Goal: Transaction & Acquisition: Purchase product/service

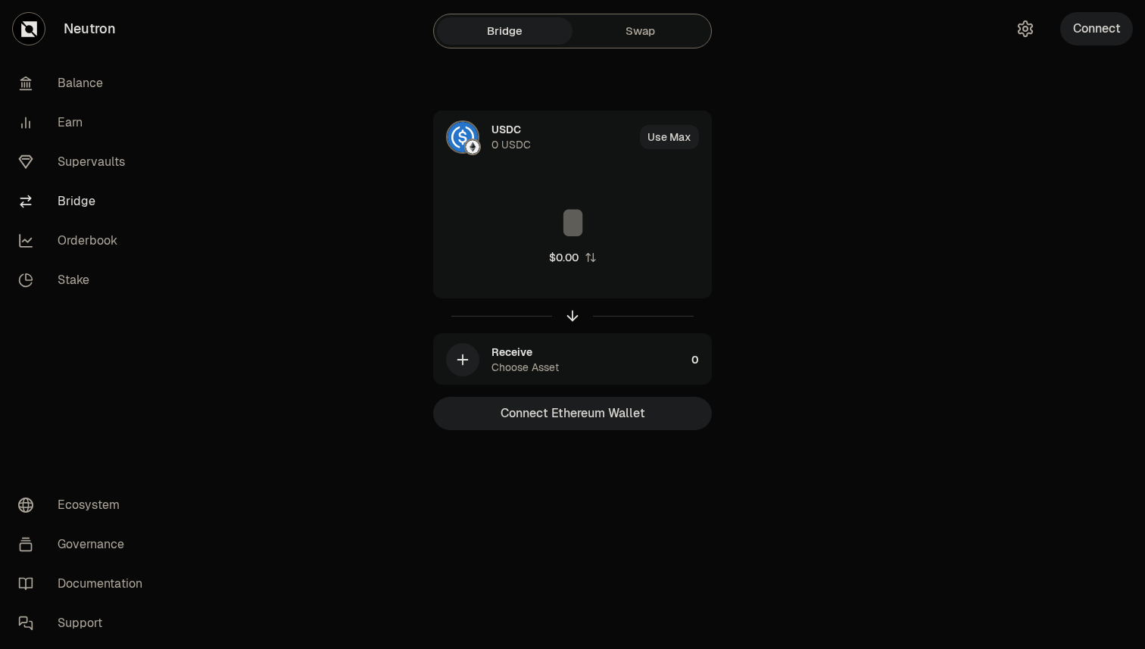
click at [333, 155] on div "USDC 0 USDC Use Max $0.00 Receive Choose Asset 0 Connect Ethereum Wallet" at bounding box center [572, 271] width 509 height 320
click at [644, 24] on link "Swap" at bounding box center [641, 30] width 136 height 27
click at [529, 33] on link "Bridge" at bounding box center [505, 30] width 136 height 27
click at [575, 416] on button "Connect Ethereum Wallet" at bounding box center [572, 413] width 279 height 33
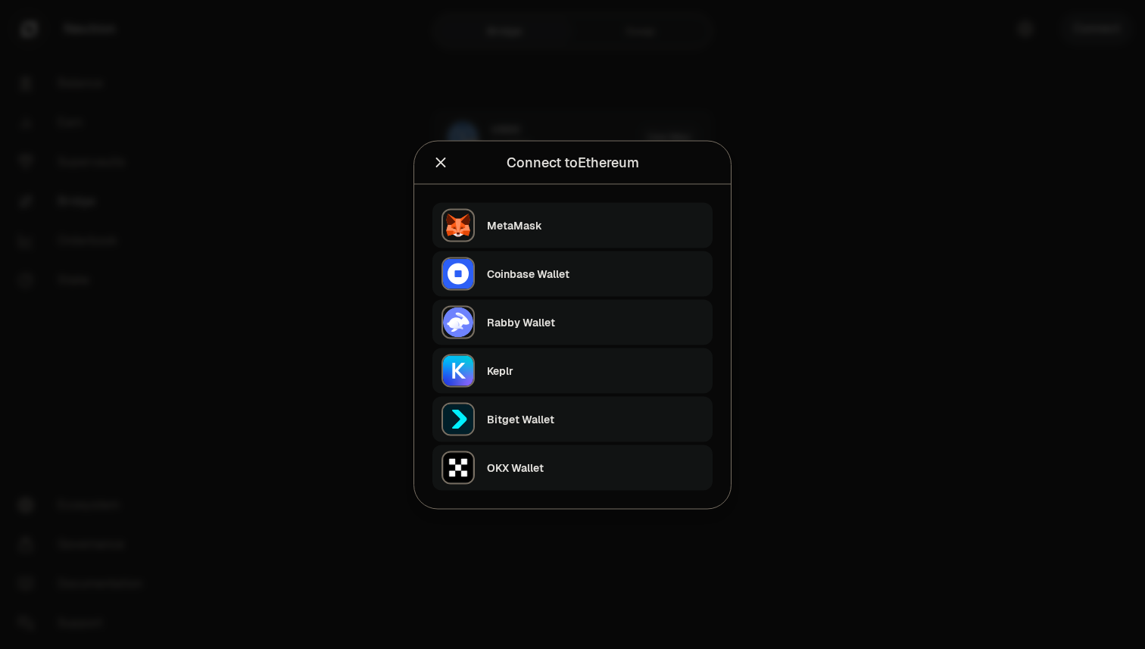
click at [520, 224] on div "MetaMask" at bounding box center [595, 224] width 217 height 15
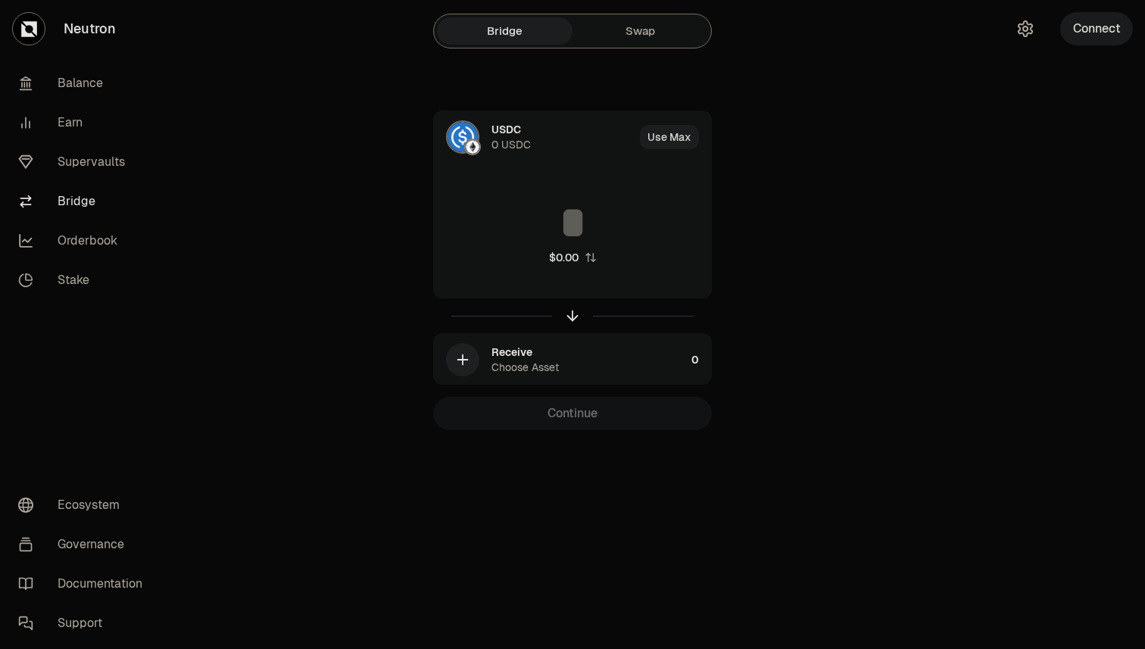
click at [1087, 36] on button "Connect" at bounding box center [1096, 28] width 73 height 33
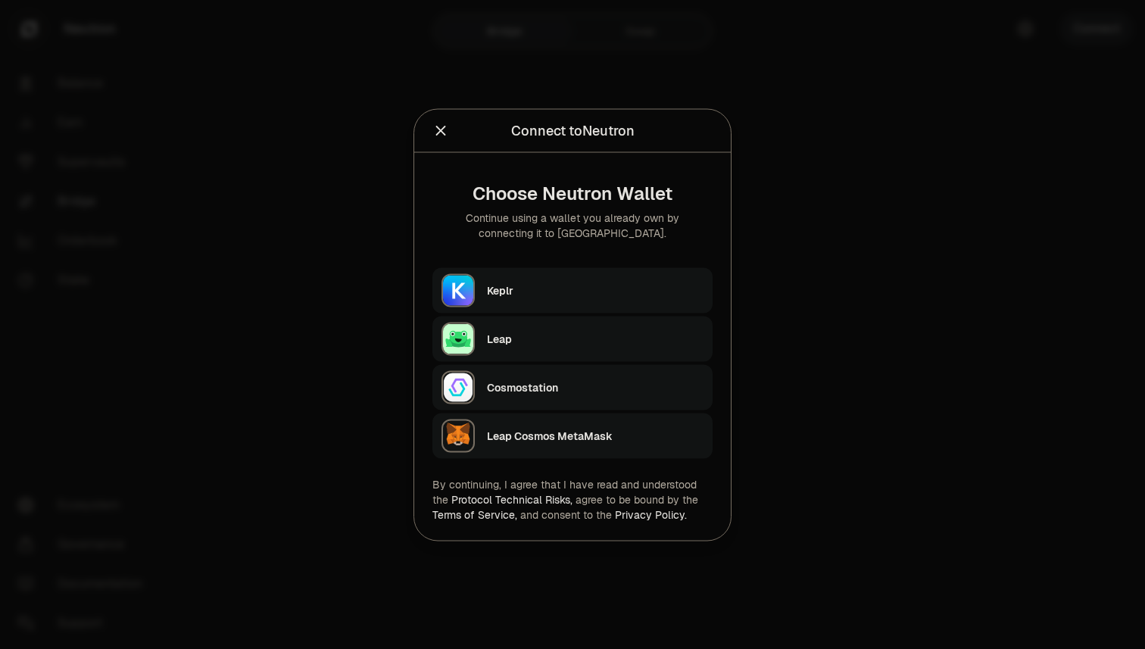
click at [520, 292] on div "Keplr" at bounding box center [595, 289] width 217 height 15
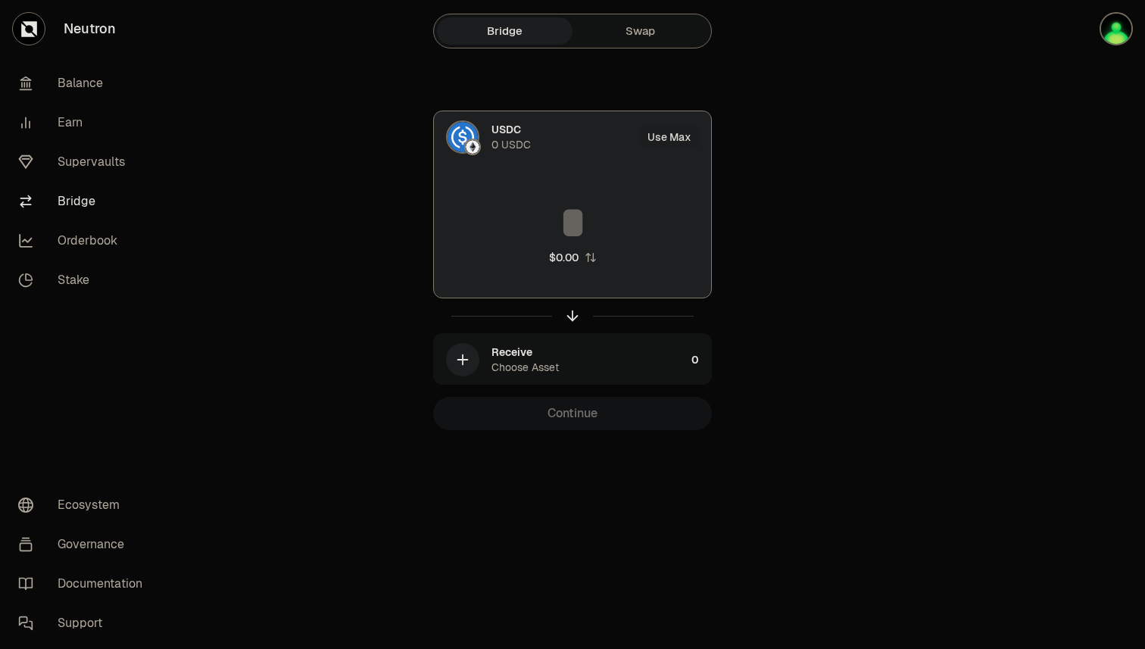
click at [535, 211] on input at bounding box center [572, 222] width 277 height 45
click at [673, 136] on button "Use Max" at bounding box center [669, 137] width 59 height 24
type input "*"
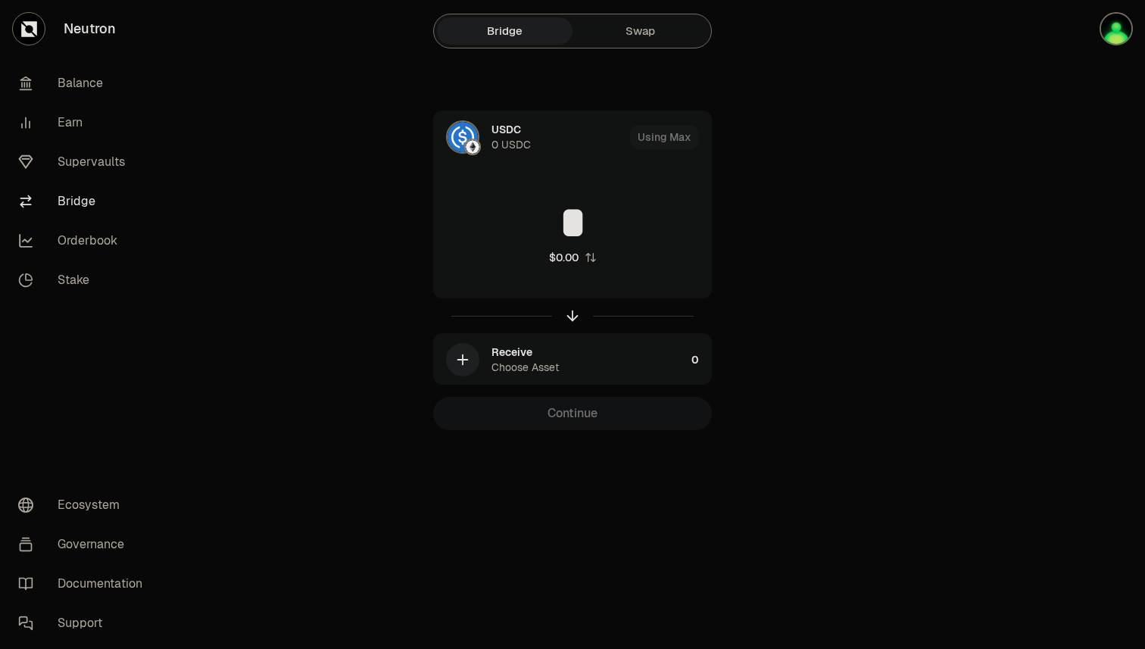
click at [638, 39] on link "Swap" at bounding box center [641, 30] width 136 height 27
click at [524, 31] on link "Bridge" at bounding box center [505, 30] width 136 height 27
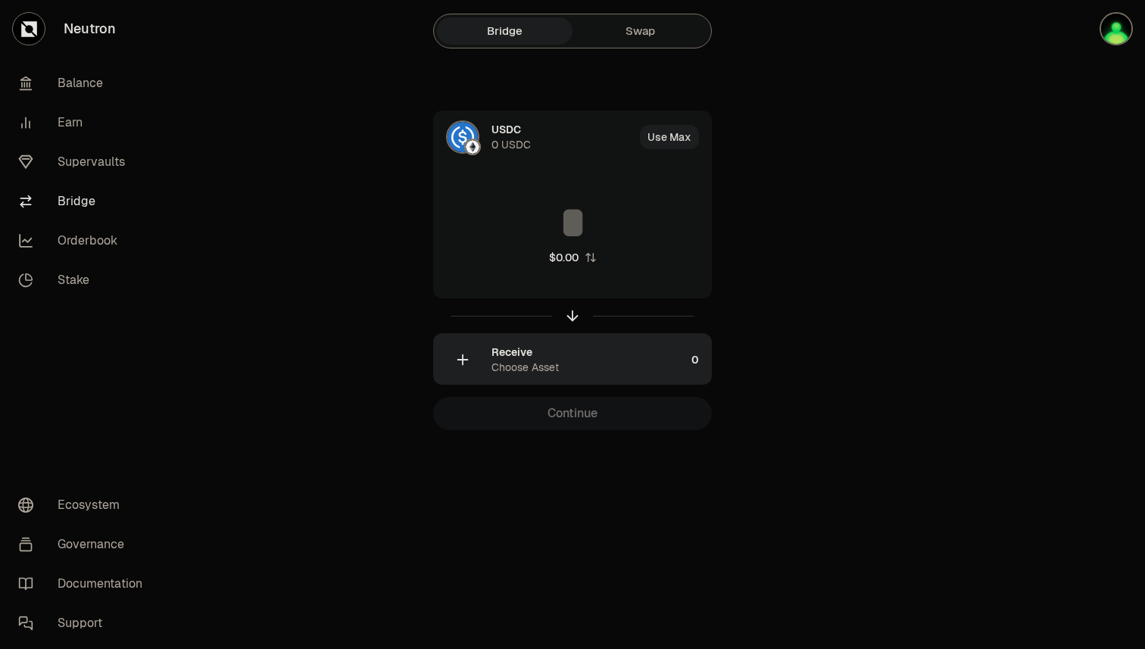
click at [461, 365] on icon "button" at bounding box center [462, 359] width 17 height 17
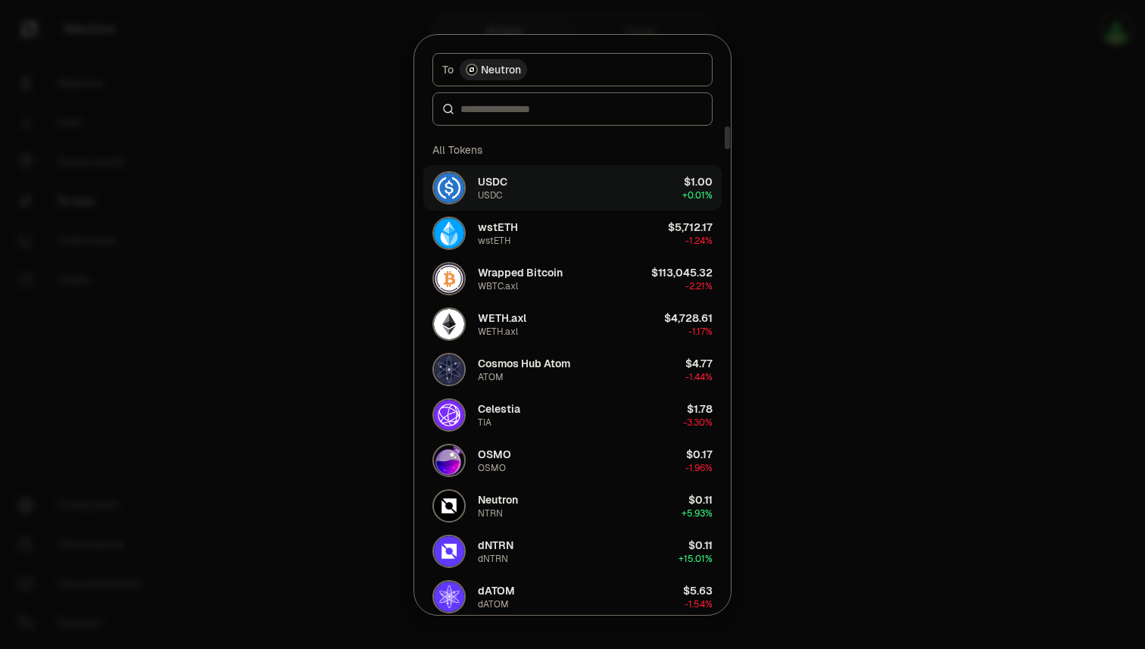
click at [523, 189] on button "USDC USDC $1.00 + 0.01%" at bounding box center [572, 187] width 298 height 45
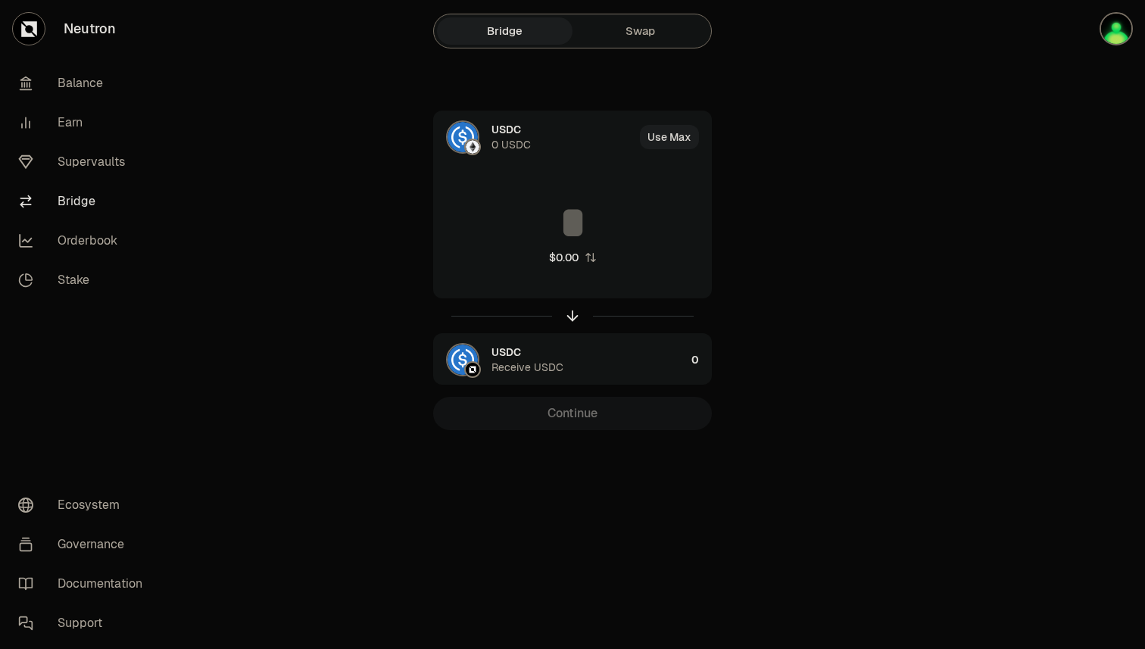
click at [777, 187] on div "USDC 0 USDC Use Max $0.00 USDC Receive USDC 0 Continue" at bounding box center [572, 271] width 509 height 320
